Goal: Find specific fact: Find specific fact

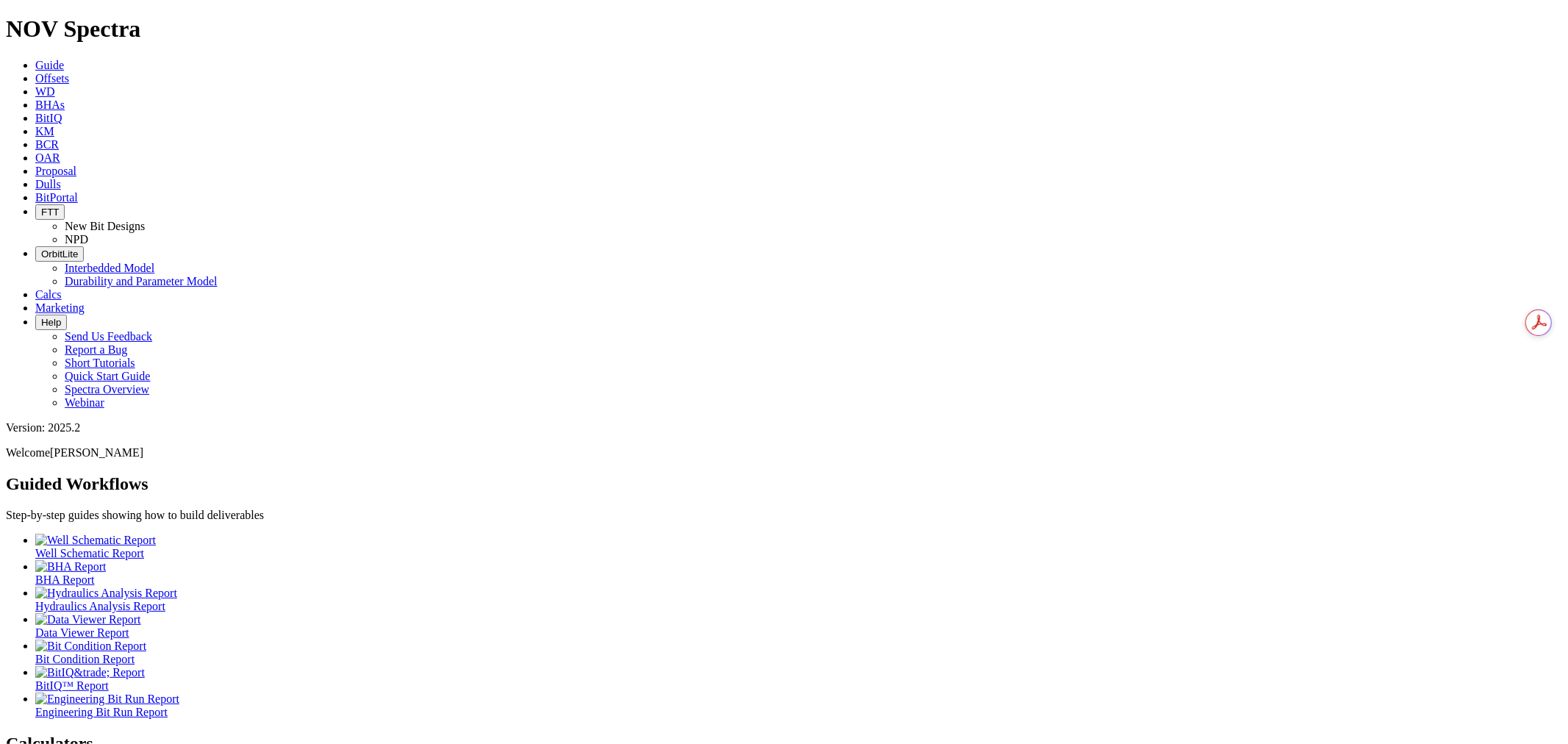
click at [61, 178] on link "Dulls" at bounding box center [48, 184] width 25 height 12
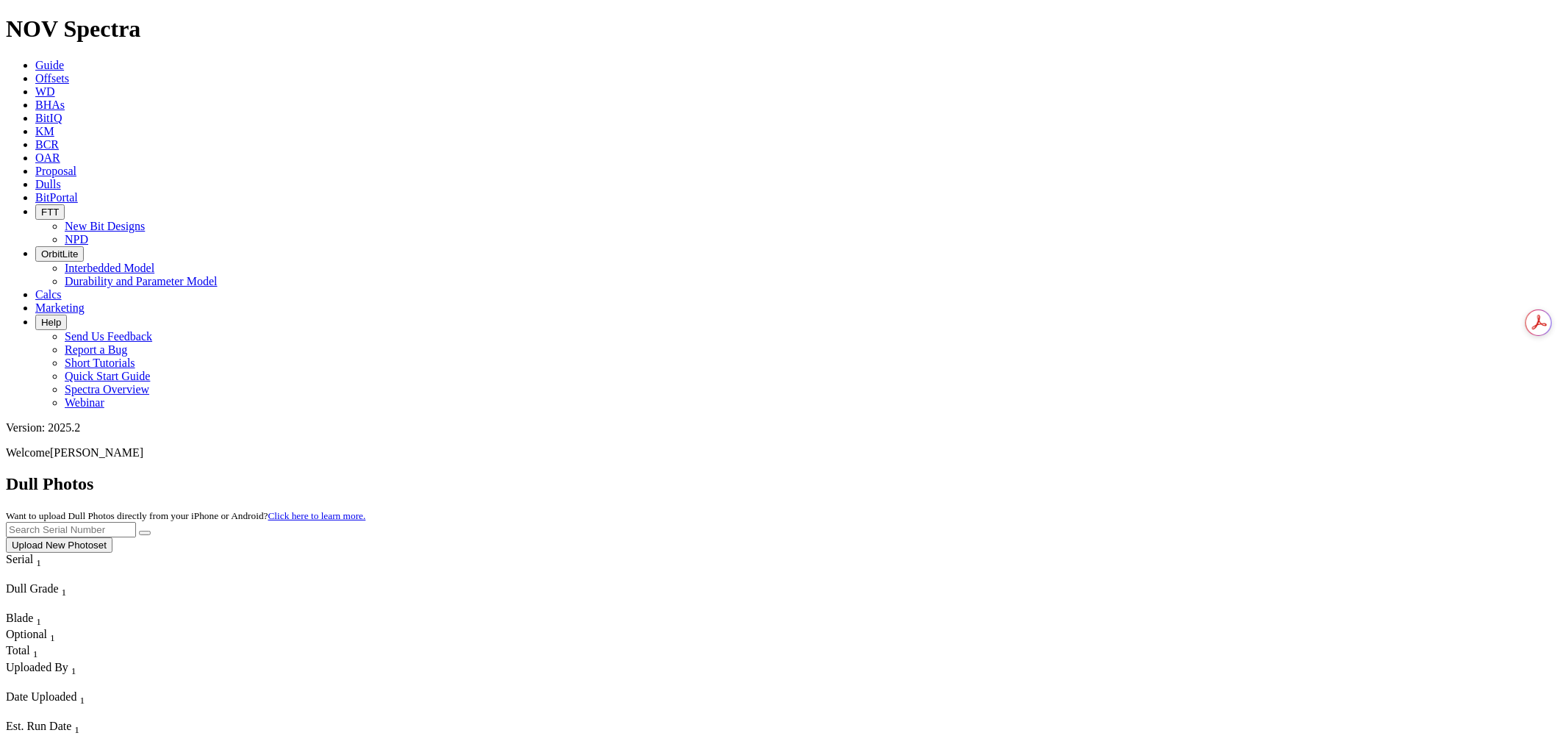
paste input "A320554"
type input "A320554"
click at [145, 533] on icon "submit" at bounding box center [145, 533] width 0 height 0
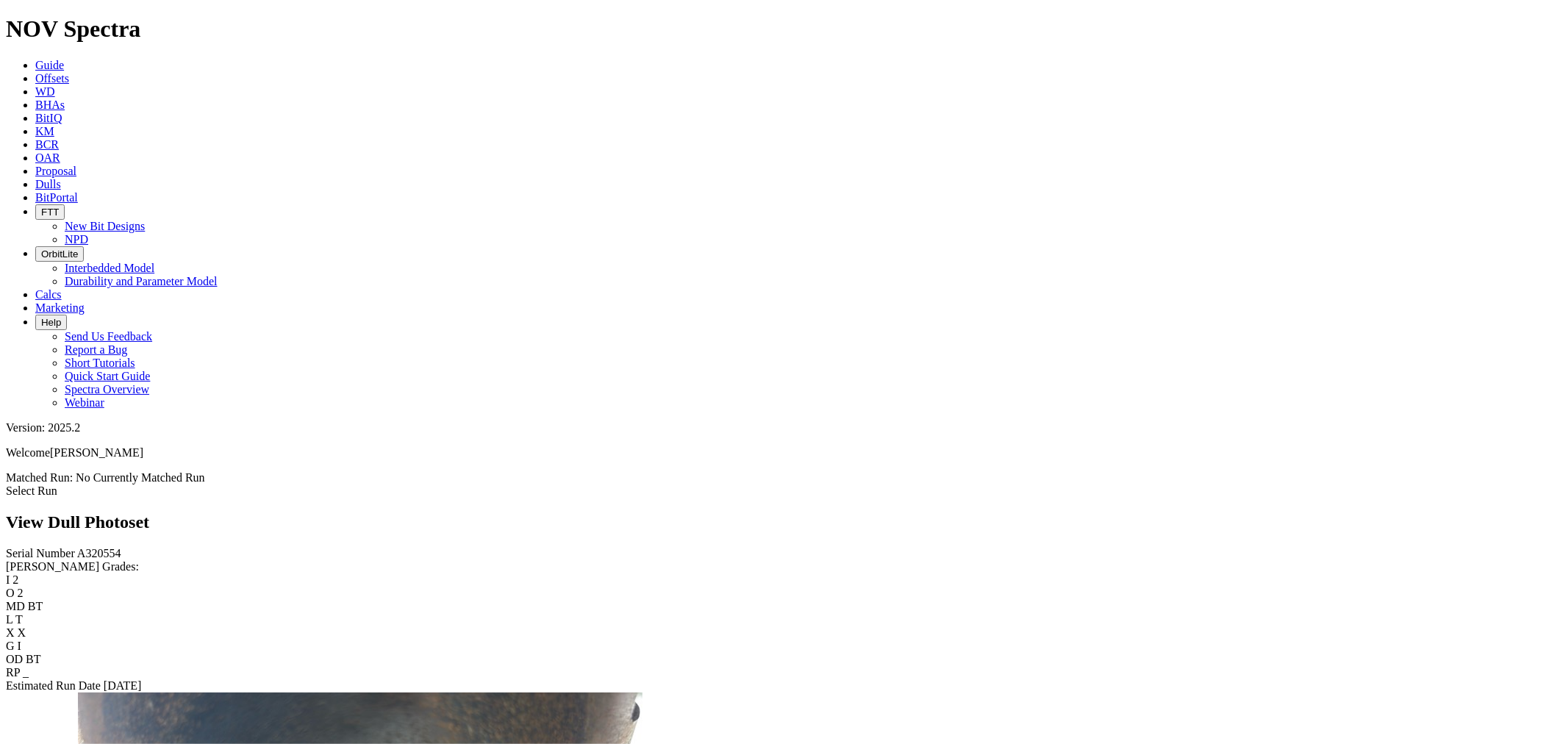
scroll to position [1632, 0]
